Goal: Ask a question

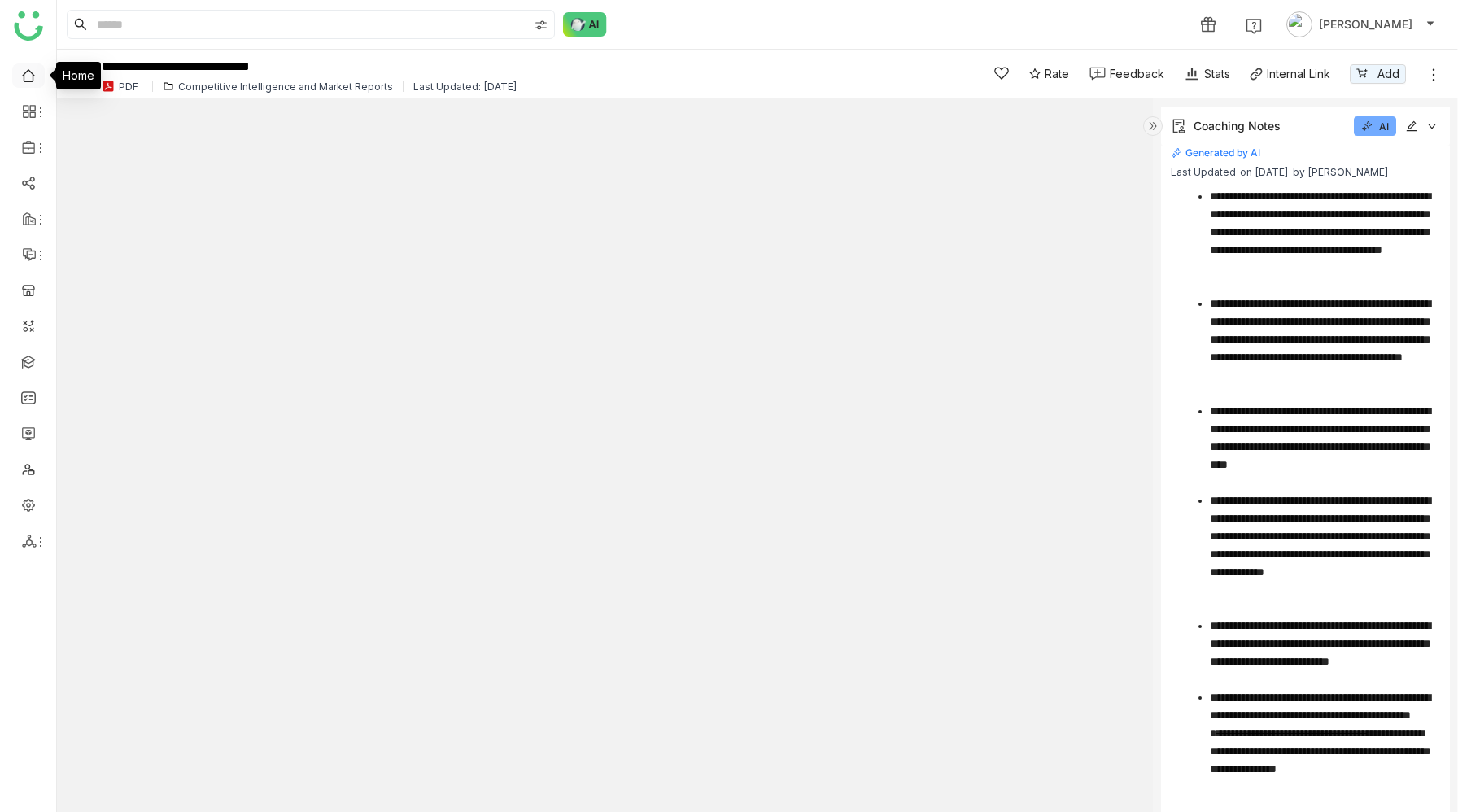
click at [26, 76] on link at bounding box center [29, 74] width 14 height 13
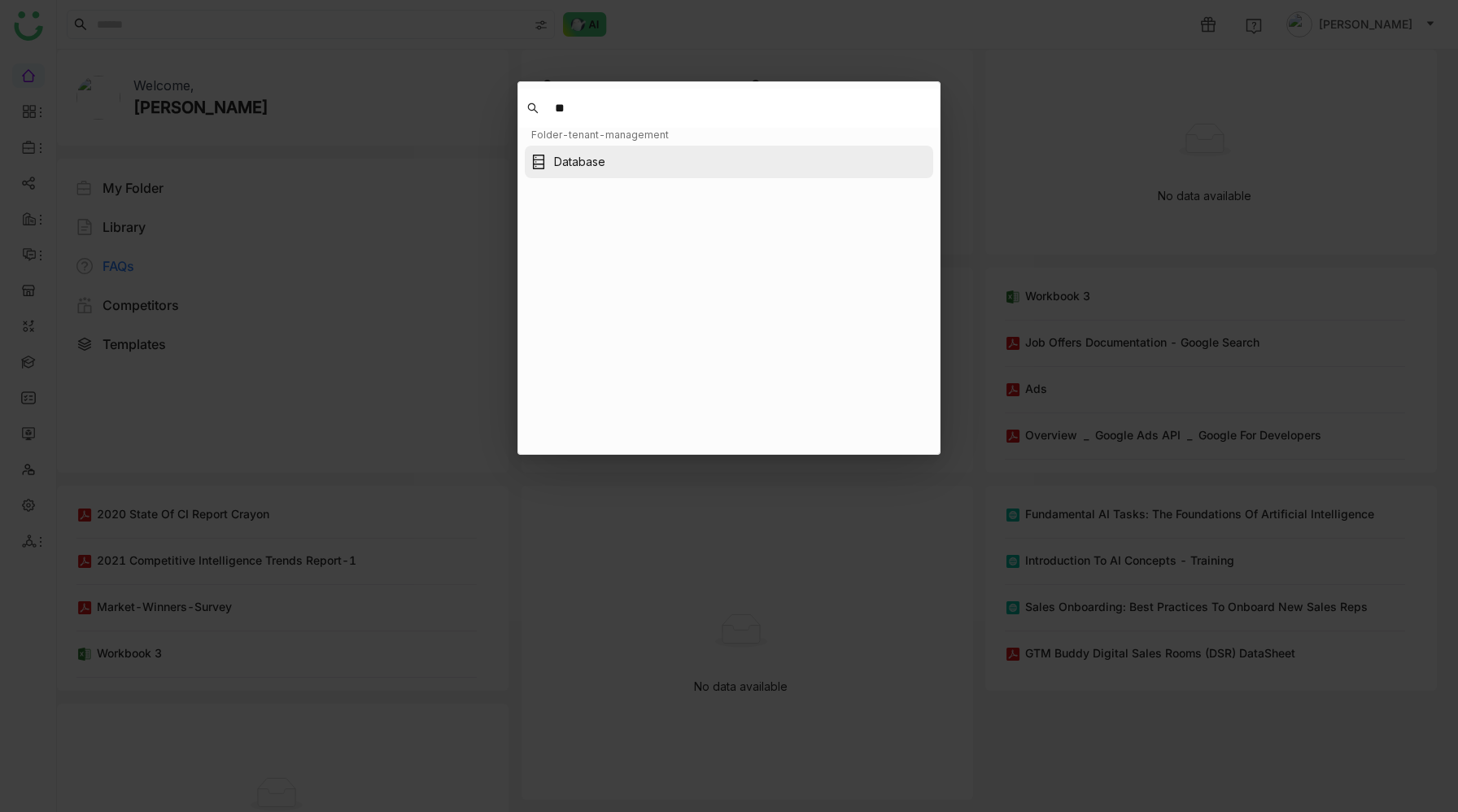
type input "*"
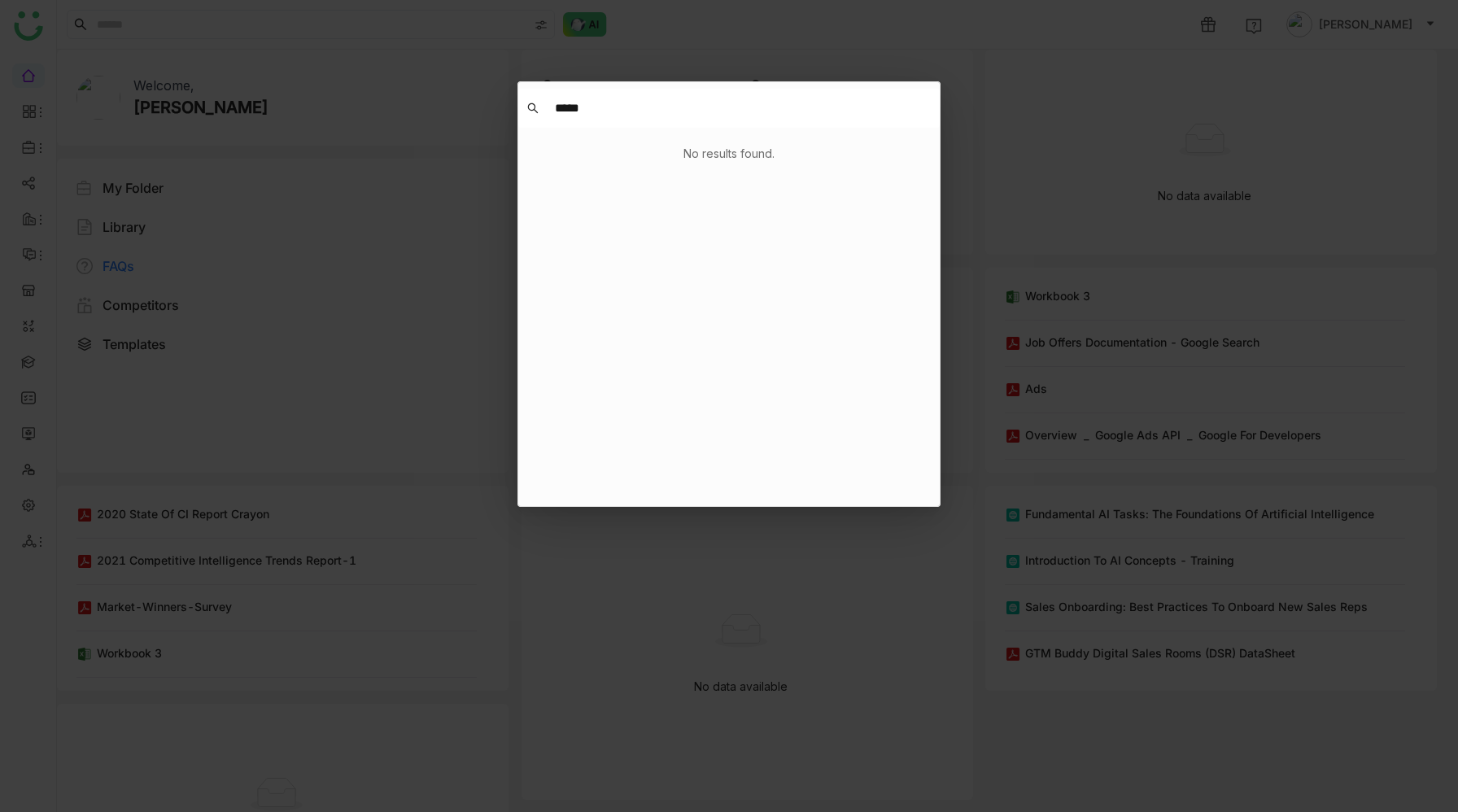
type input "******"
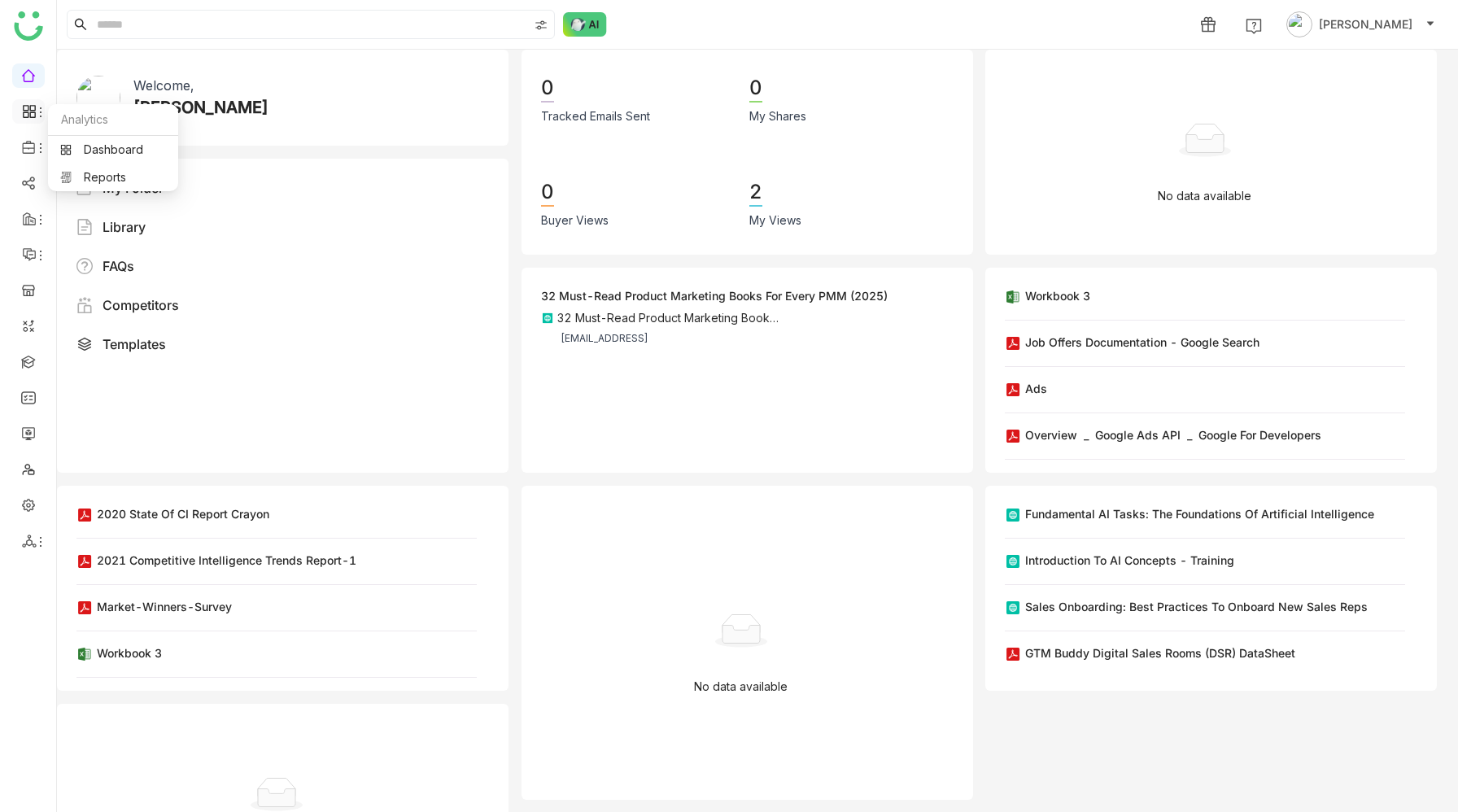
click at [16, 105] on div at bounding box center [29, 111] width 32 height 14
click at [110, 153] on link "Dashboard" at bounding box center [113, 149] width 106 height 12
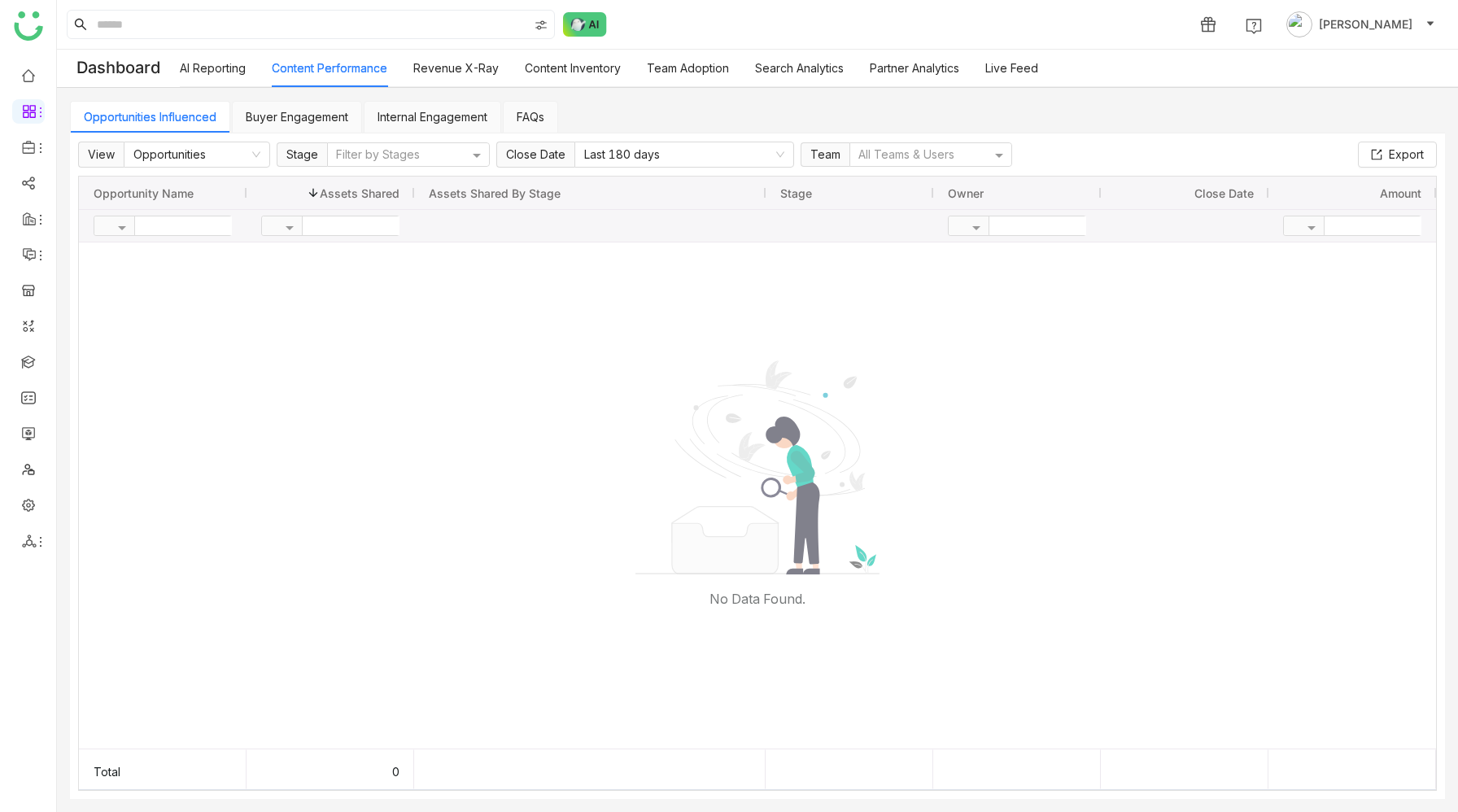
click at [389, 116] on link "Internal Engagement" at bounding box center [432, 116] width 109 height 13
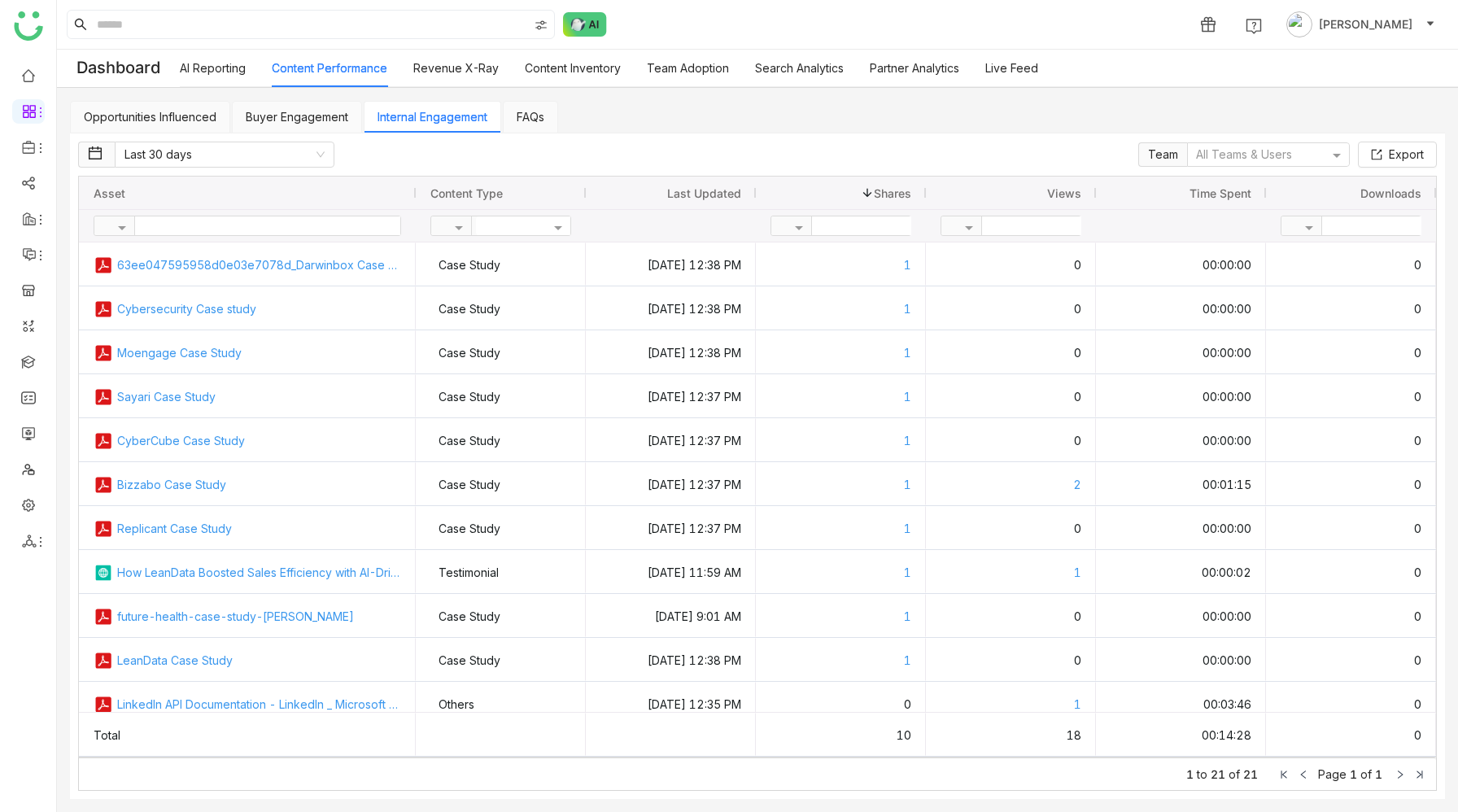
click at [1056, 185] on div "Views" at bounding box center [1010, 192] width 141 height 24
click at [1056, 189] on span "Views" at bounding box center [1064, 193] width 34 height 13
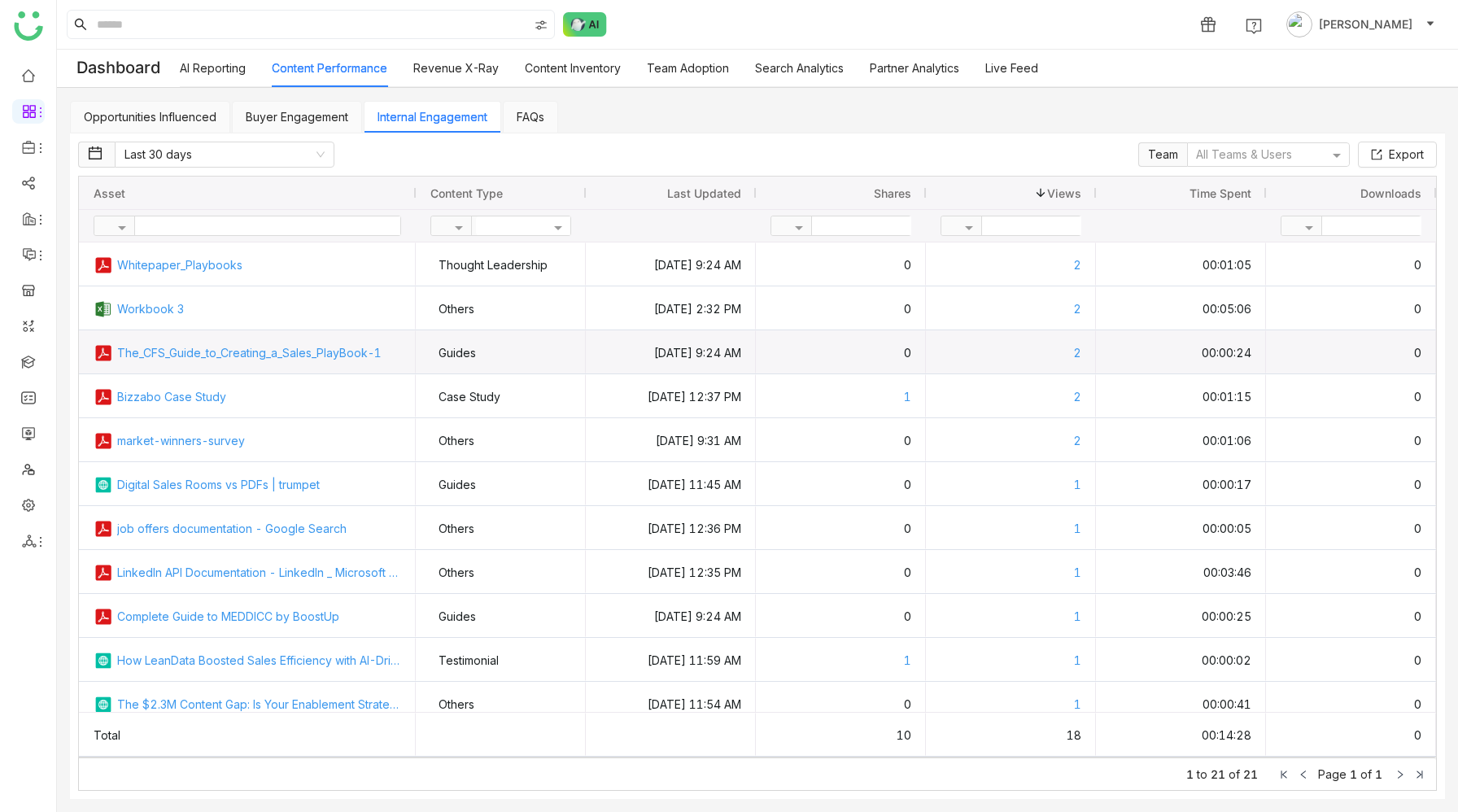
scroll to position [1, 0]
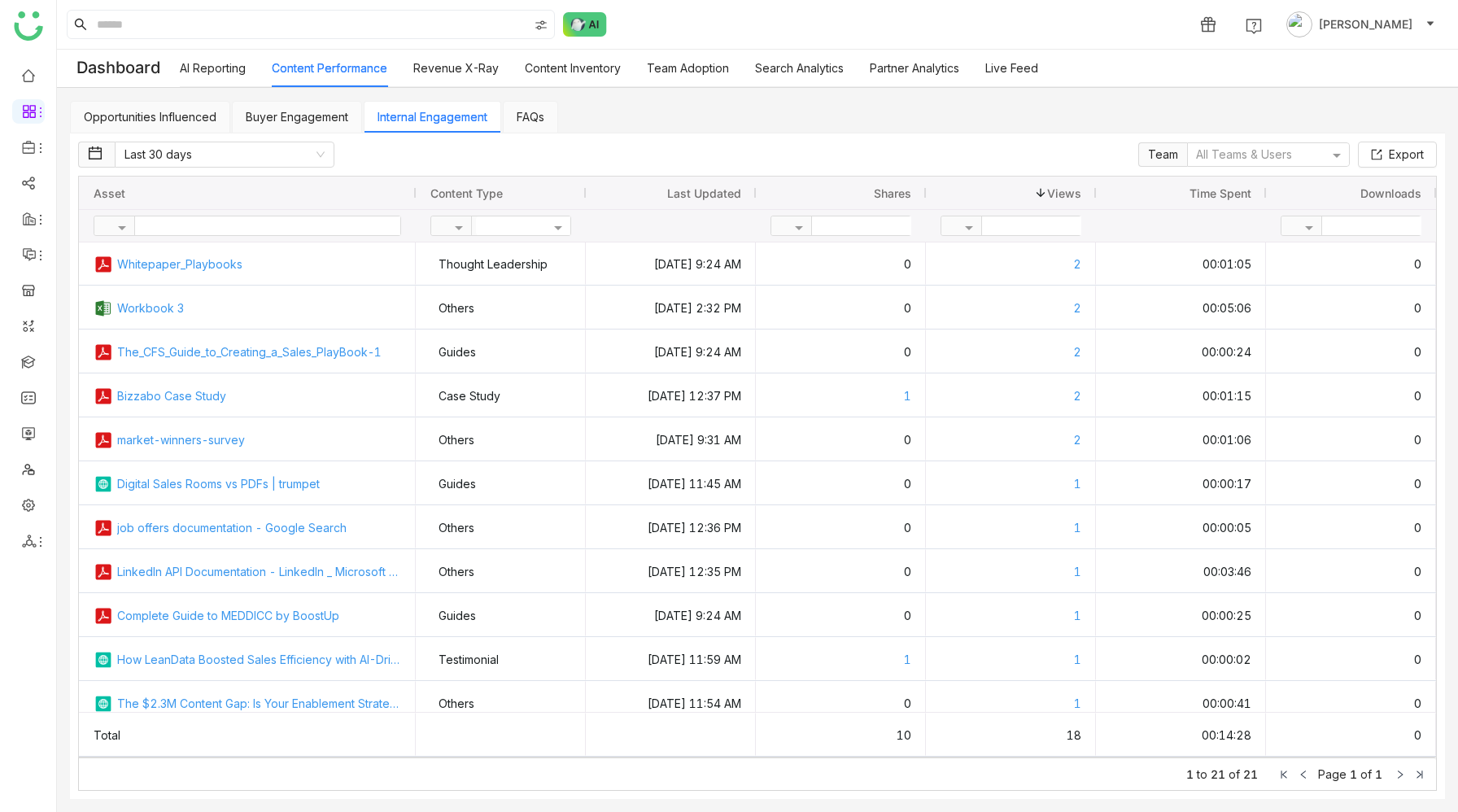
click at [237, 72] on link "AI Reporting" at bounding box center [212, 67] width 65 height 13
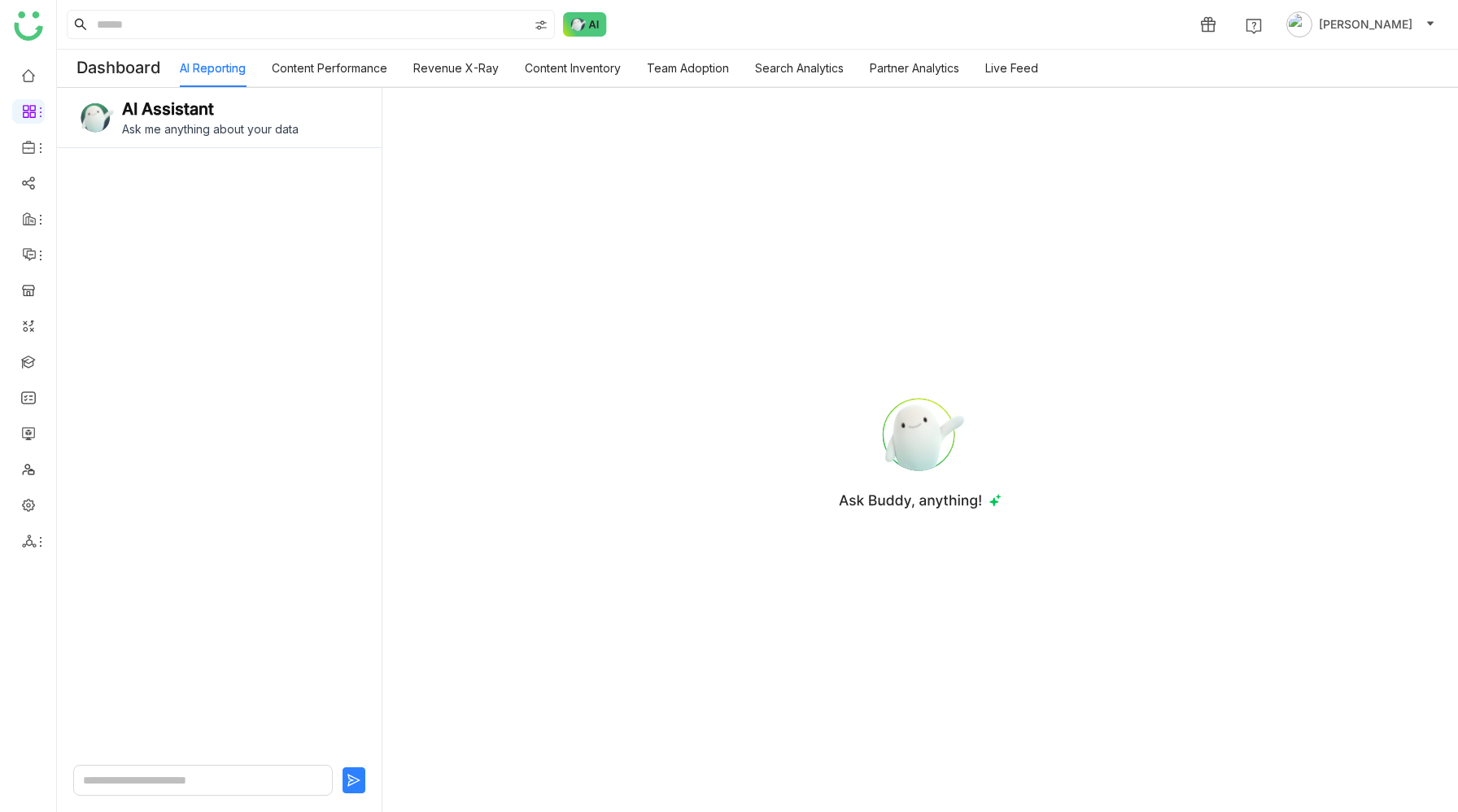
click at [179, 780] on textarea at bounding box center [203, 780] width 259 height 31
type textarea "*"
type textarea "**********"
